Goal: Obtain resource: Download file/media

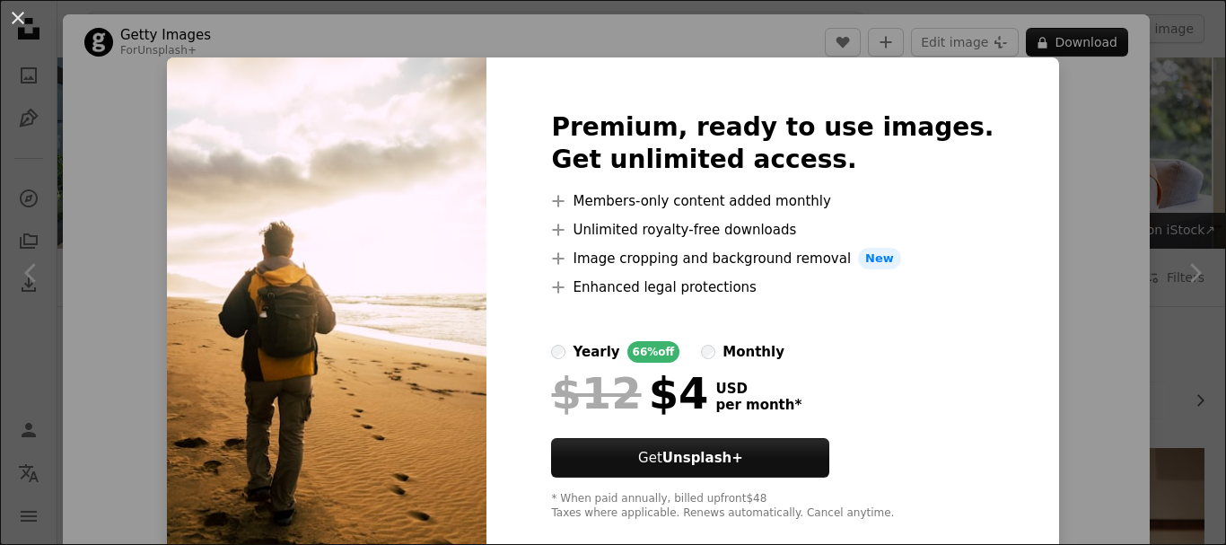
scroll to position [628, 0]
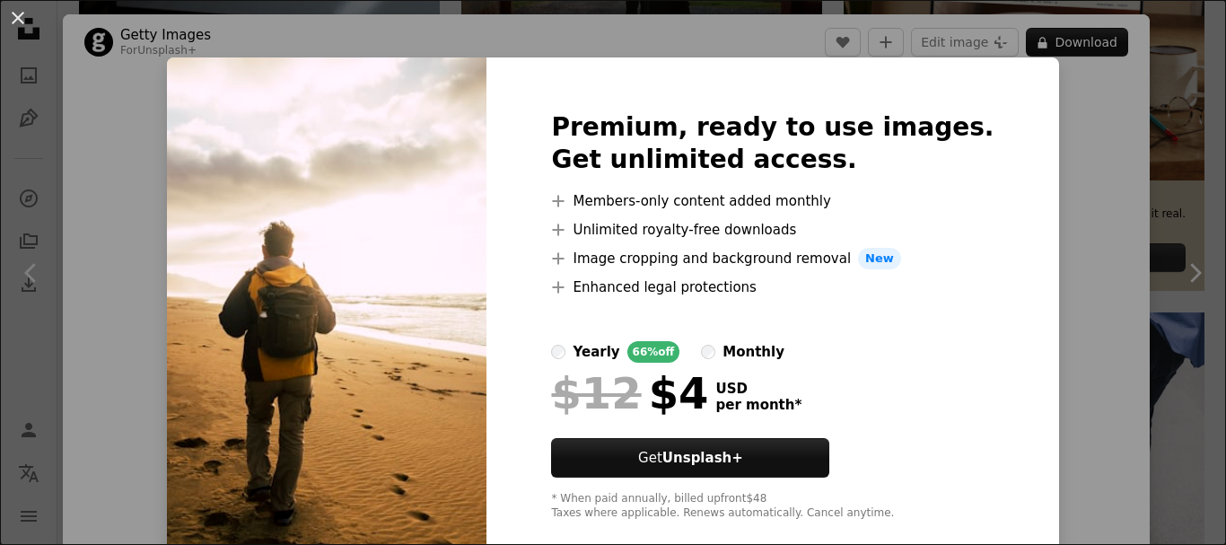
click at [1032, 206] on div "An X shape Premium, ready to use images. Get unlimited access. A plus sign Memb…" at bounding box center [613, 272] width 1226 height 545
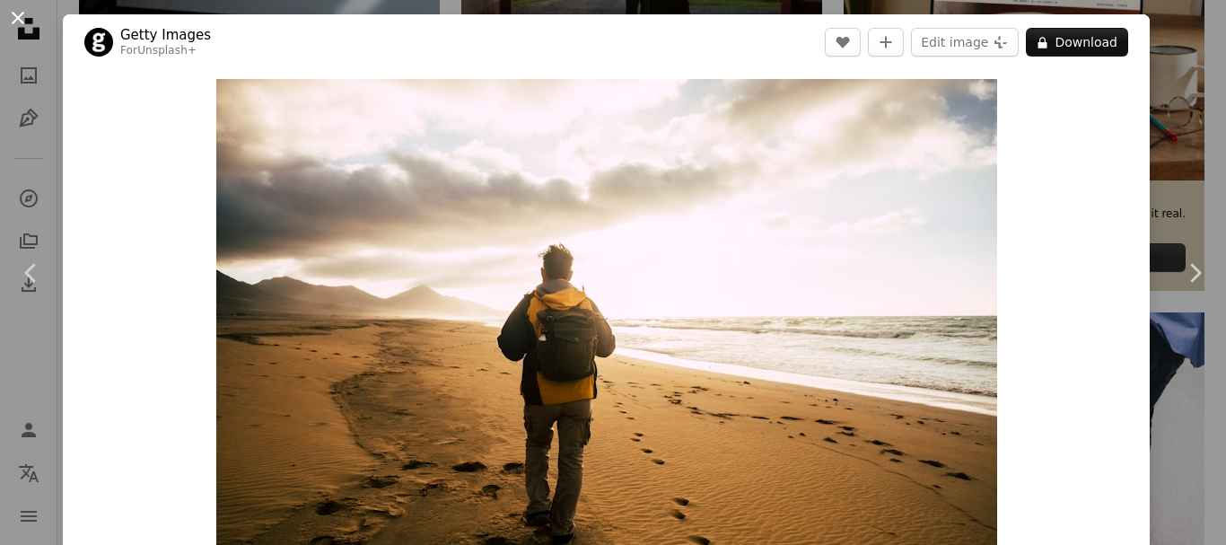
click at [15, 24] on button "An X shape" at bounding box center [18, 18] width 22 height 22
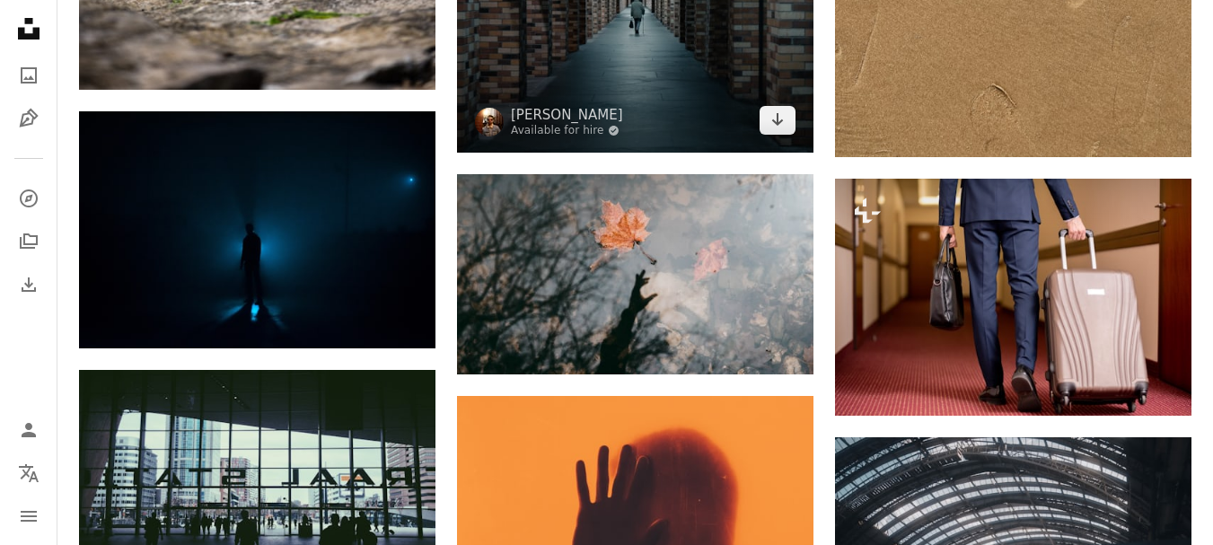
scroll to position [1885, 0]
